Goal: Task Accomplishment & Management: Complete application form

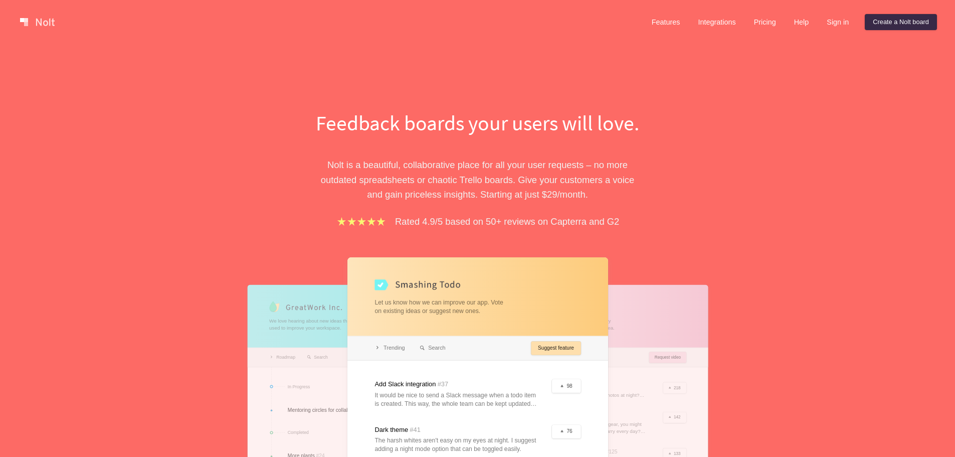
click at [762, 21] on link "Pricing" at bounding box center [765, 22] width 38 height 16
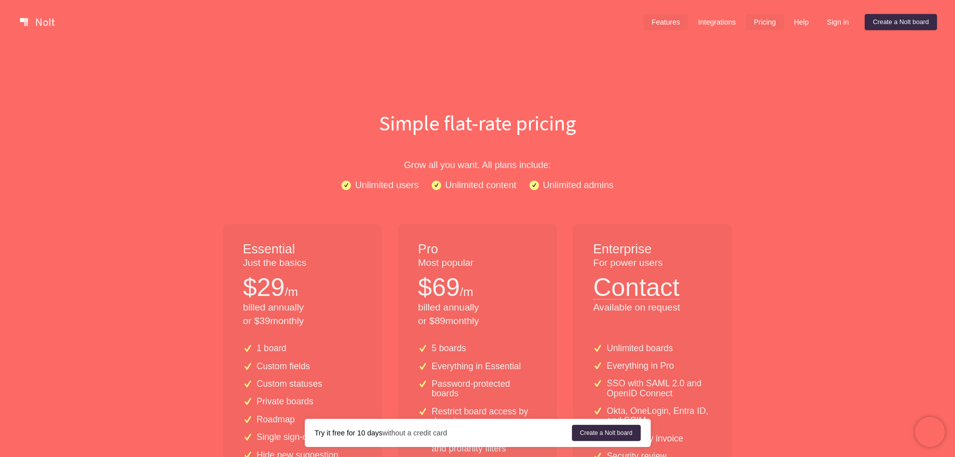
click at [662, 15] on link "Features" at bounding box center [666, 22] width 45 height 16
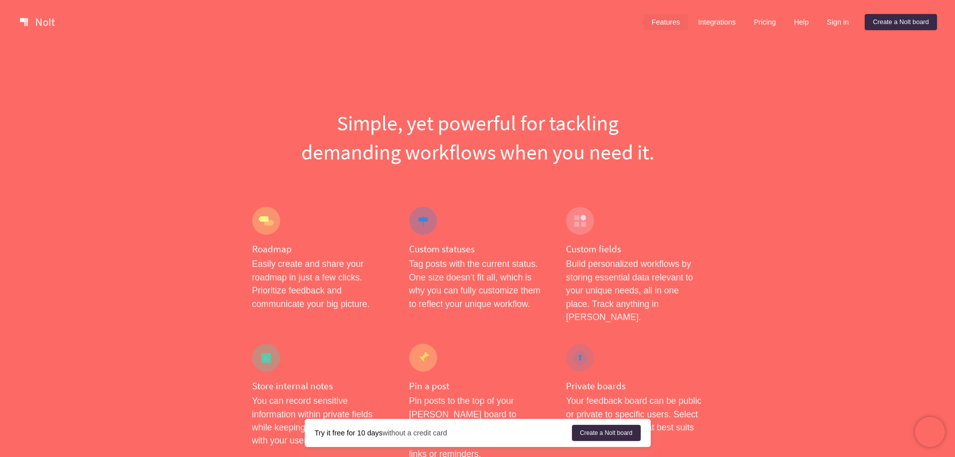
click at [29, 21] on link at bounding box center [37, 22] width 43 height 16
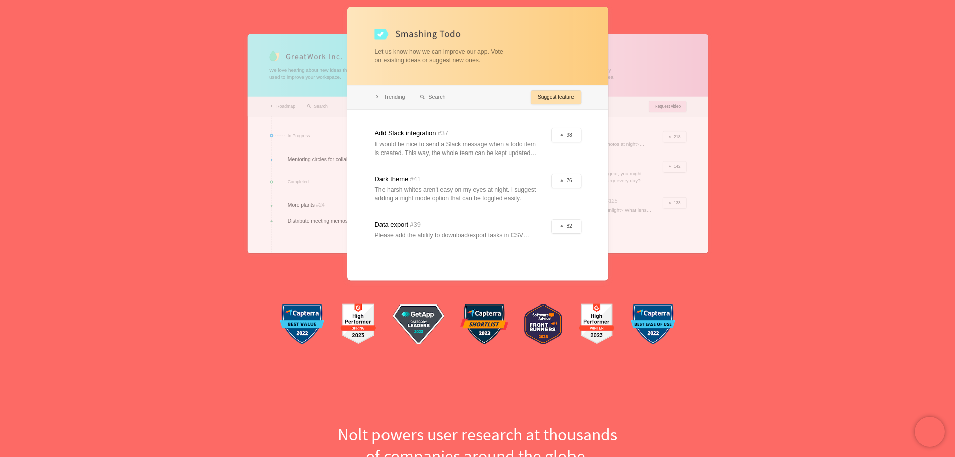
drag, startPoint x: 502, startPoint y: 234, endPoint x: 508, endPoint y: 245, distance: 12.6
click at [502, 247] on div at bounding box center [477, 144] width 261 height 274
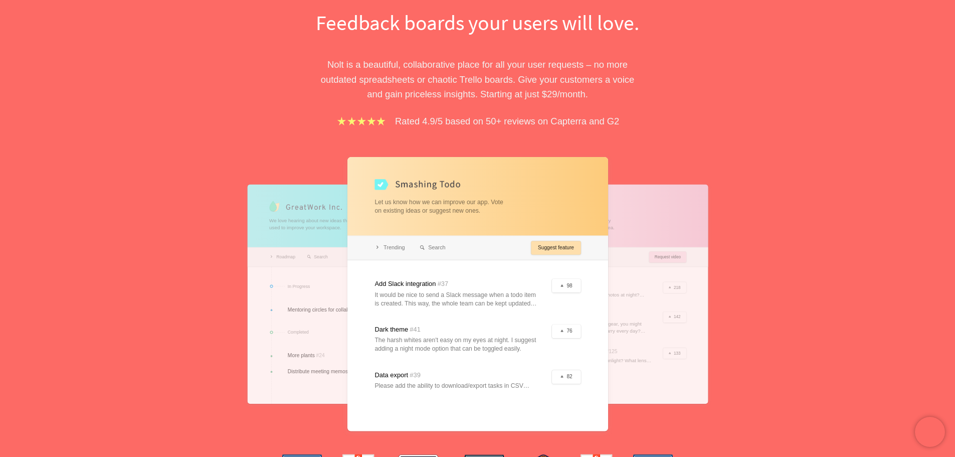
drag, startPoint x: 518, startPoint y: 280, endPoint x: 555, endPoint y: 315, distance: 51.8
click at [549, 317] on div at bounding box center [477, 294] width 261 height 274
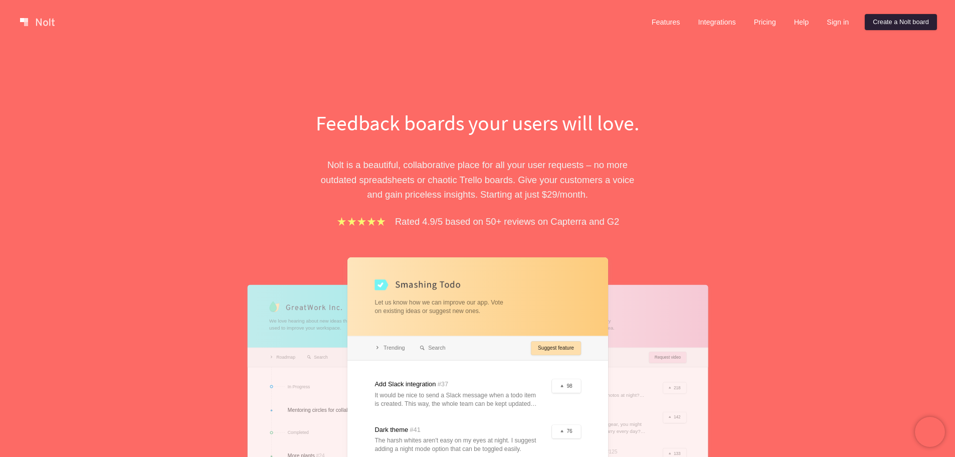
click at [873, 29] on link "Create a Nolt board" at bounding box center [901, 22] width 72 height 16
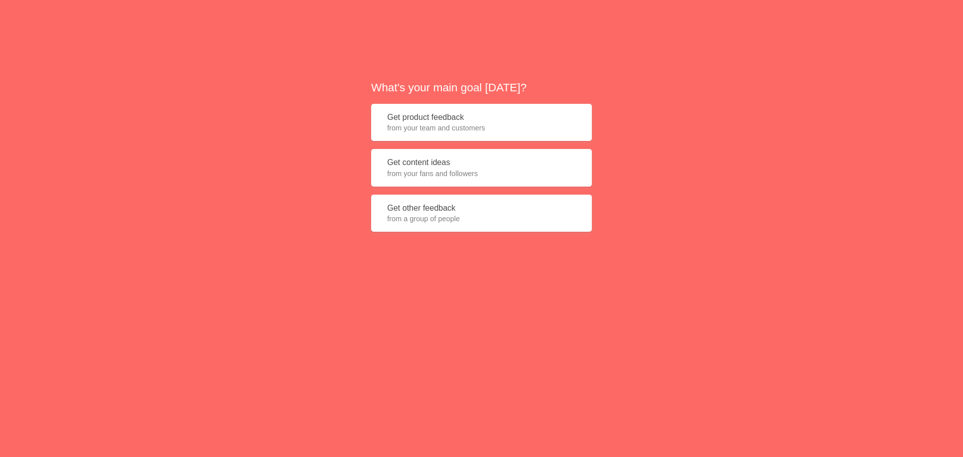
click at [530, 133] on span "from your team and customers" at bounding box center [481, 128] width 189 height 10
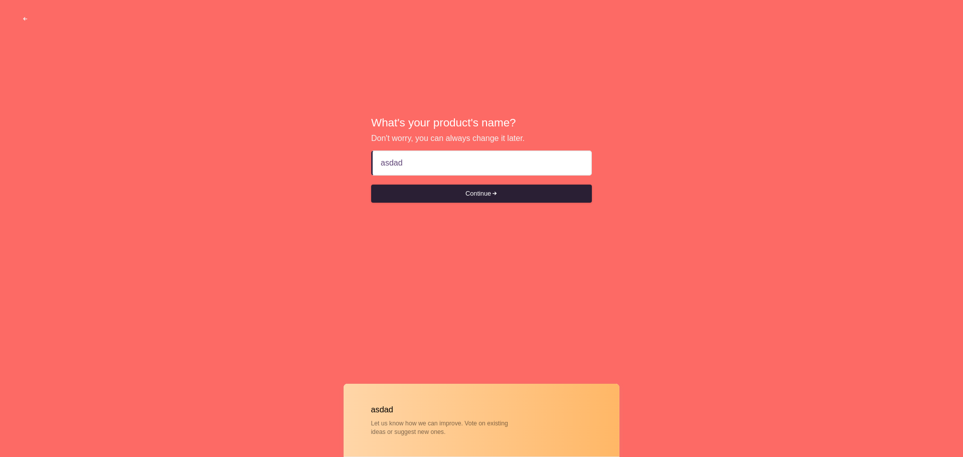
click at [526, 193] on button "Continue" at bounding box center [481, 193] width 221 height 18
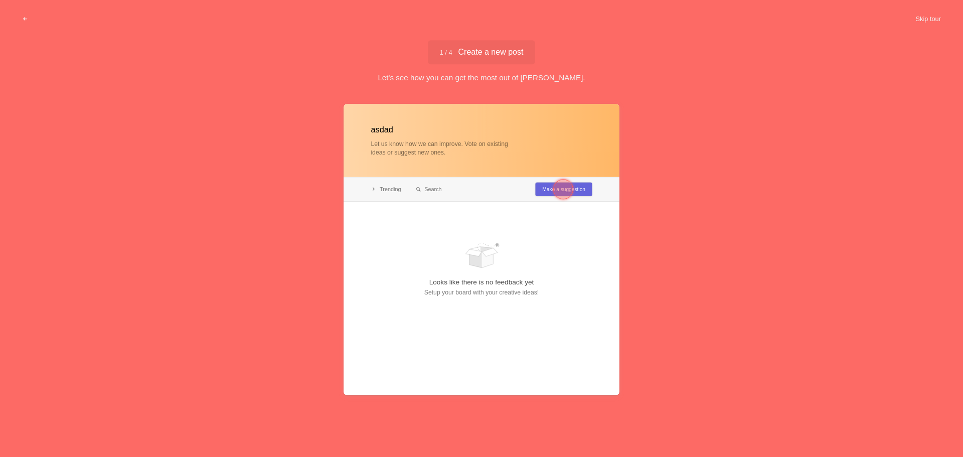
type input "asdad"
drag, startPoint x: 441, startPoint y: 188, endPoint x: 508, endPoint y: 191, distance: 66.7
click at [470, 197] on div at bounding box center [481, 249] width 276 height 291
click at [552, 188] on div at bounding box center [563, 189] width 36 height 36
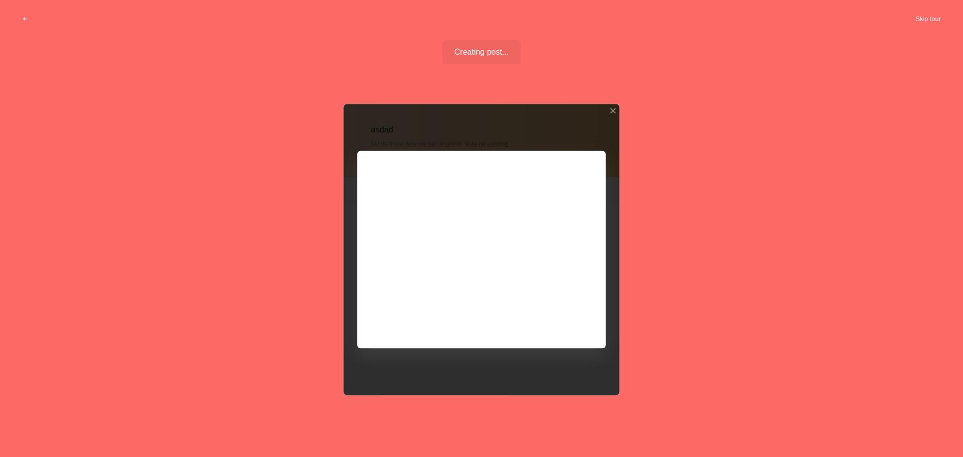
drag, startPoint x: 597, startPoint y: 292, endPoint x: 573, endPoint y: 307, distance: 28.8
click at [596, 292] on div at bounding box center [481, 249] width 276 height 291
click at [570, 323] on div at bounding box center [481, 249] width 276 height 291
drag, startPoint x: 570, startPoint y: 323, endPoint x: 549, endPoint y: 323, distance: 21.1
click at [569, 323] on div at bounding box center [481, 249] width 276 height 291
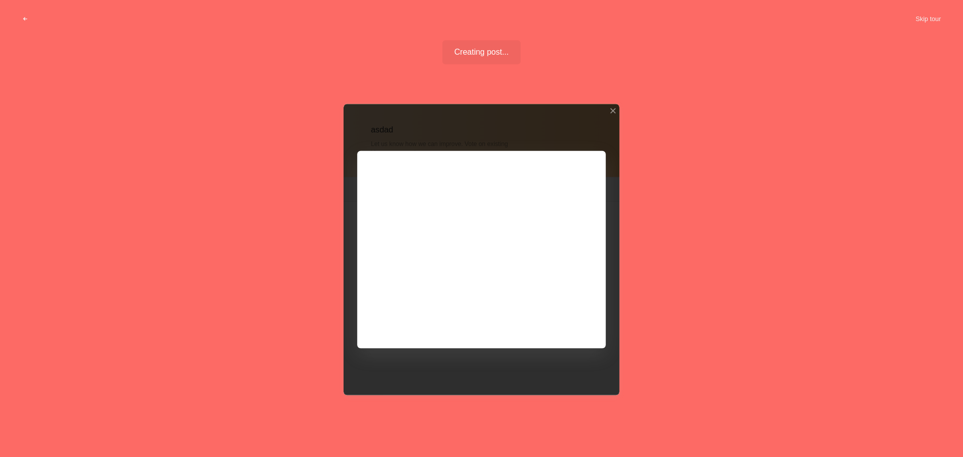
click at [486, 323] on div at bounding box center [481, 249] width 276 height 291
click at [742, 148] on div "asdad Let us know how we can improve. Vote on existing ideas or suggest new one…" at bounding box center [481, 275] width 963 height 352
click at [930, 22] on button "Skip tour" at bounding box center [928, 19] width 50 height 18
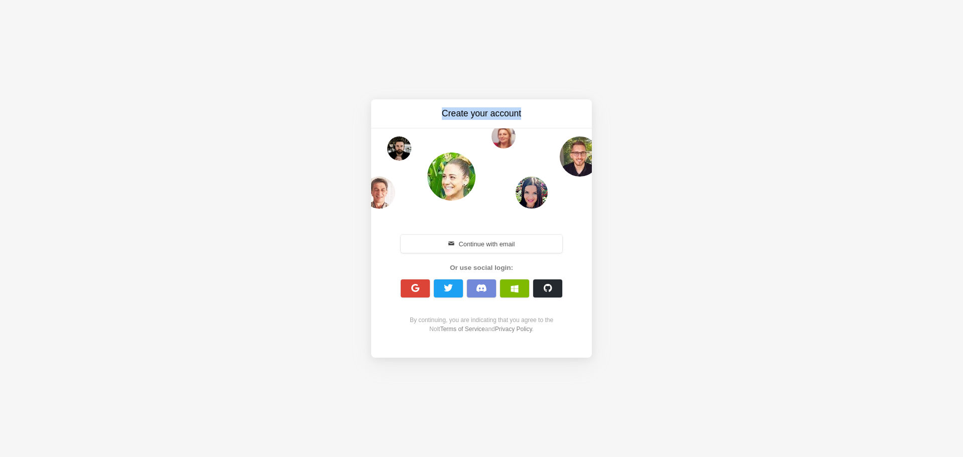
drag, startPoint x: 421, startPoint y: 103, endPoint x: 614, endPoint y: 99, distance: 193.0
click at [599, 100] on div "Create your account Continue with email Or use social login: By continuing, you…" at bounding box center [481, 228] width 963 height 457
click at [633, 295] on div "Create your account Continue with email Or use social login: By continuing, you…" at bounding box center [481, 228] width 963 height 457
click at [541, 104] on div "Create your account" at bounding box center [481, 113] width 221 height 29
click at [423, 287] on button "button" at bounding box center [415, 288] width 29 height 18
